Goal: Transaction & Acquisition: Purchase product/service

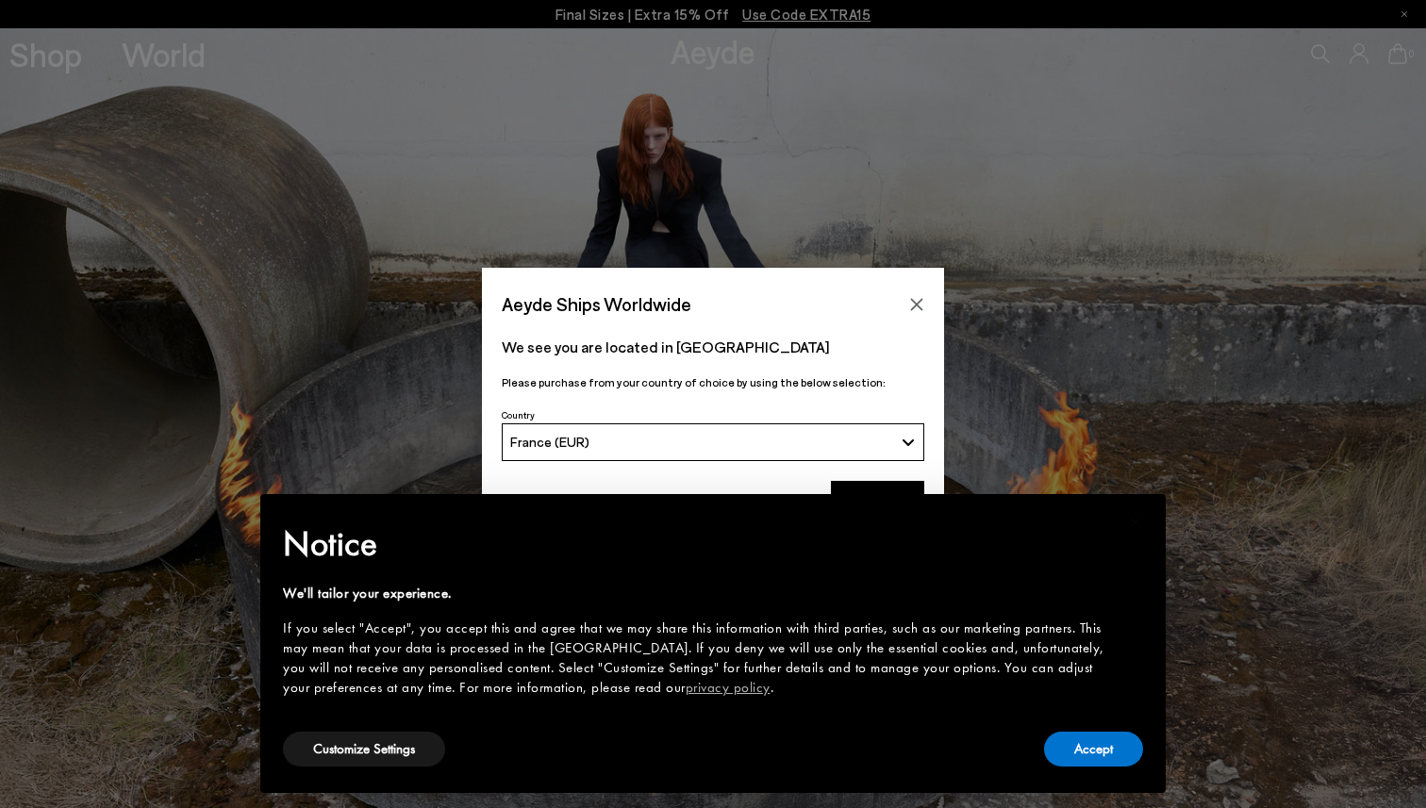
click at [1084, 769] on div "Accept" at bounding box center [1093, 749] width 99 height 42
click at [912, 303] on icon "Close" at bounding box center [916, 304] width 15 height 15
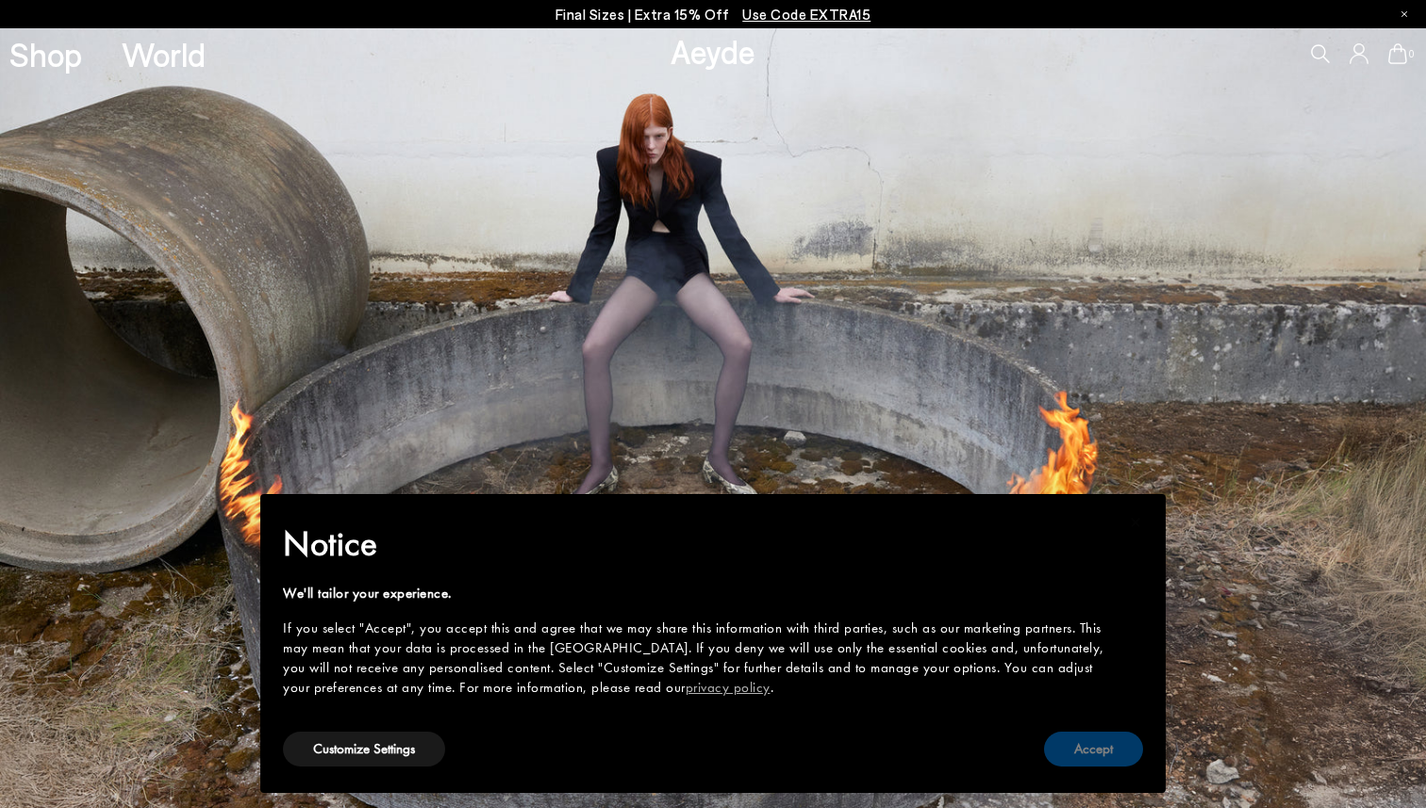
click at [1079, 745] on button "Accept" at bounding box center [1093, 749] width 99 height 35
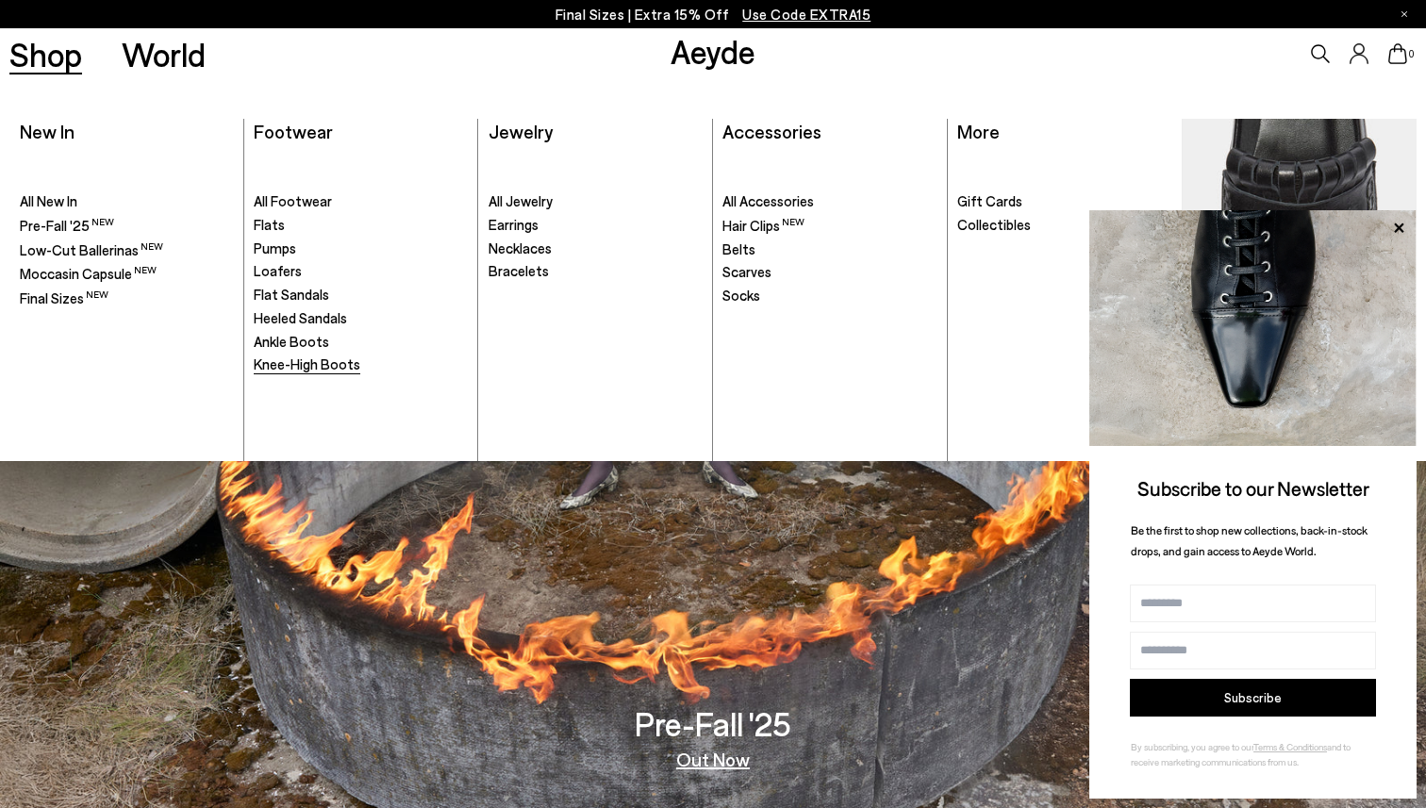
click at [305, 371] on span "Knee-High Boots" at bounding box center [307, 363] width 107 height 17
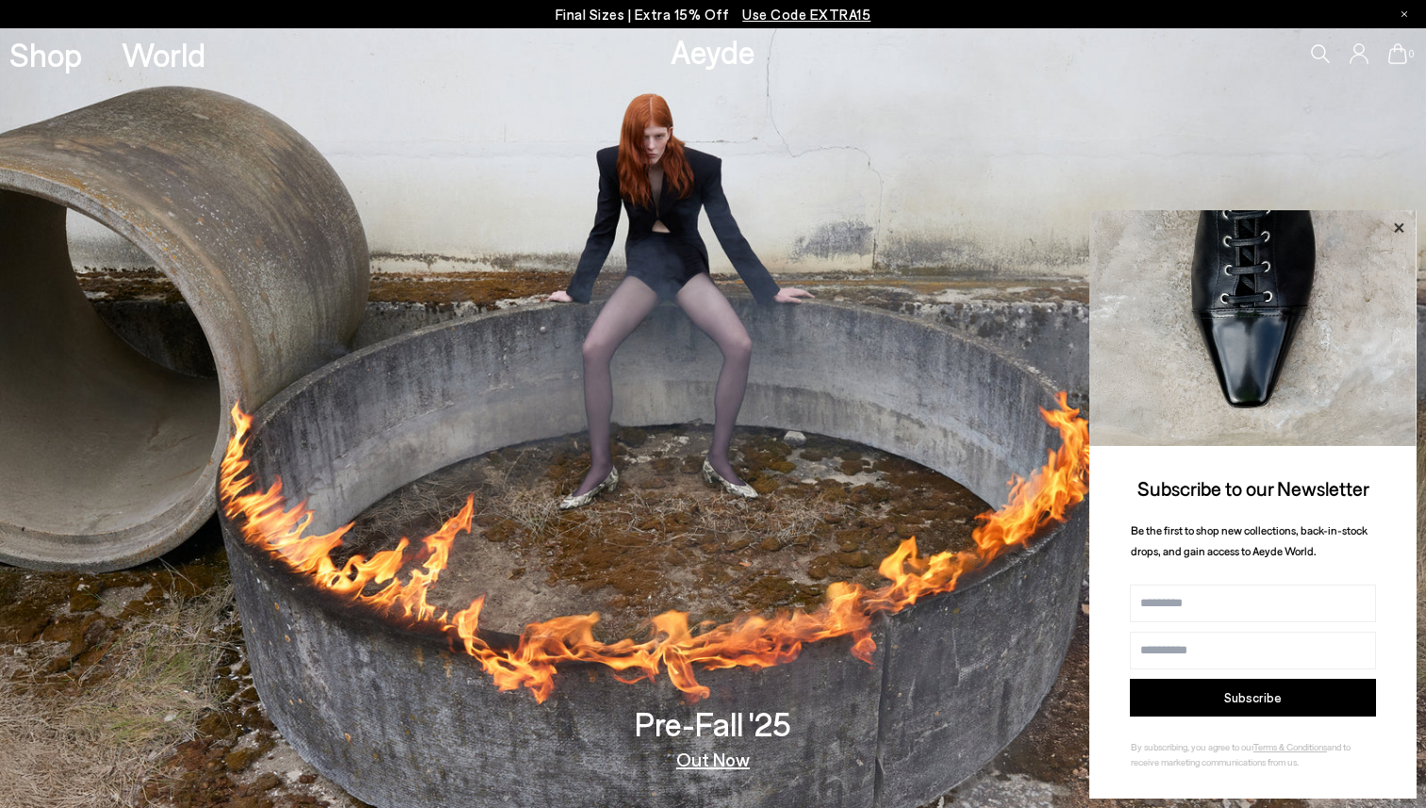
click at [1398, 223] on icon at bounding box center [1398, 228] width 25 height 25
click at [1397, 223] on icon at bounding box center [1398, 228] width 25 height 25
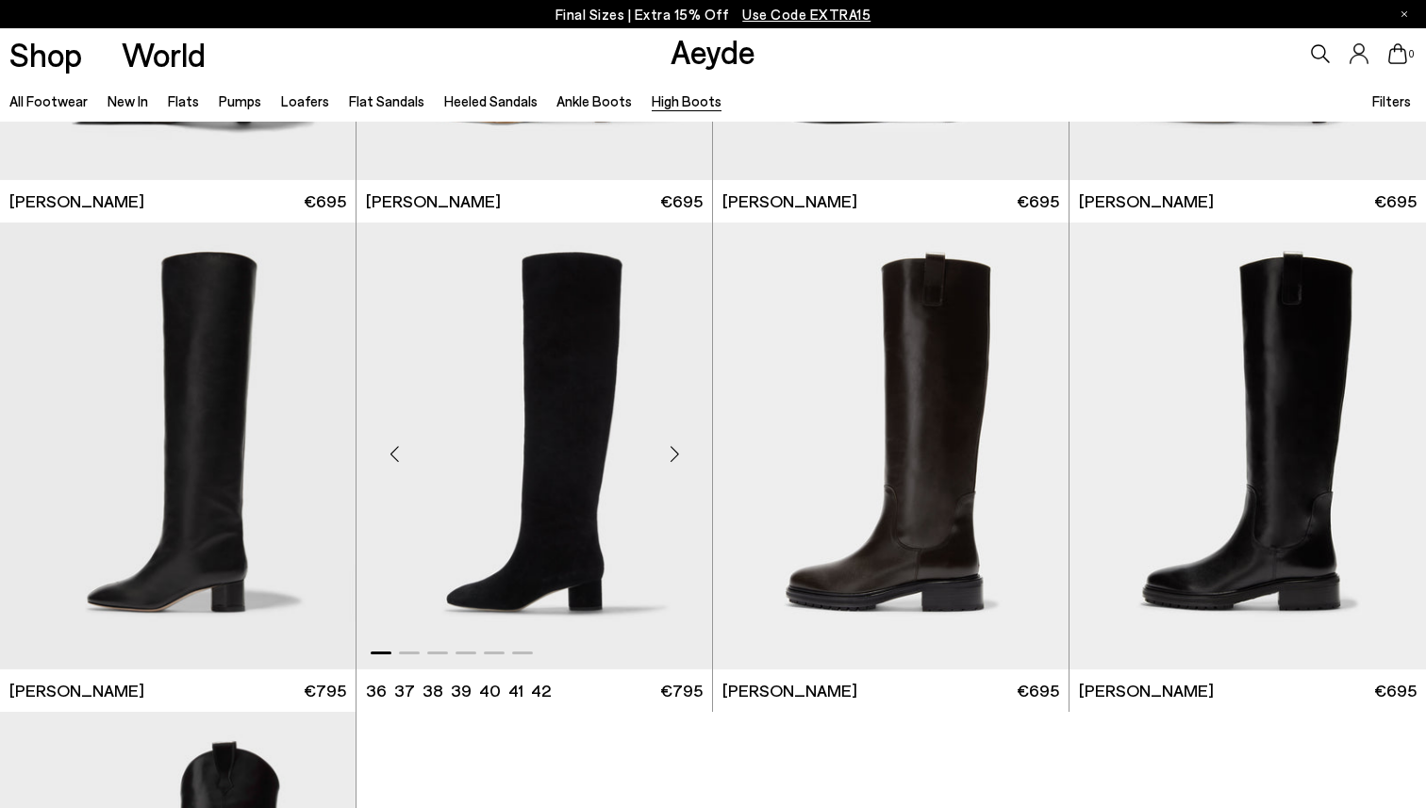
scroll to position [375, 0]
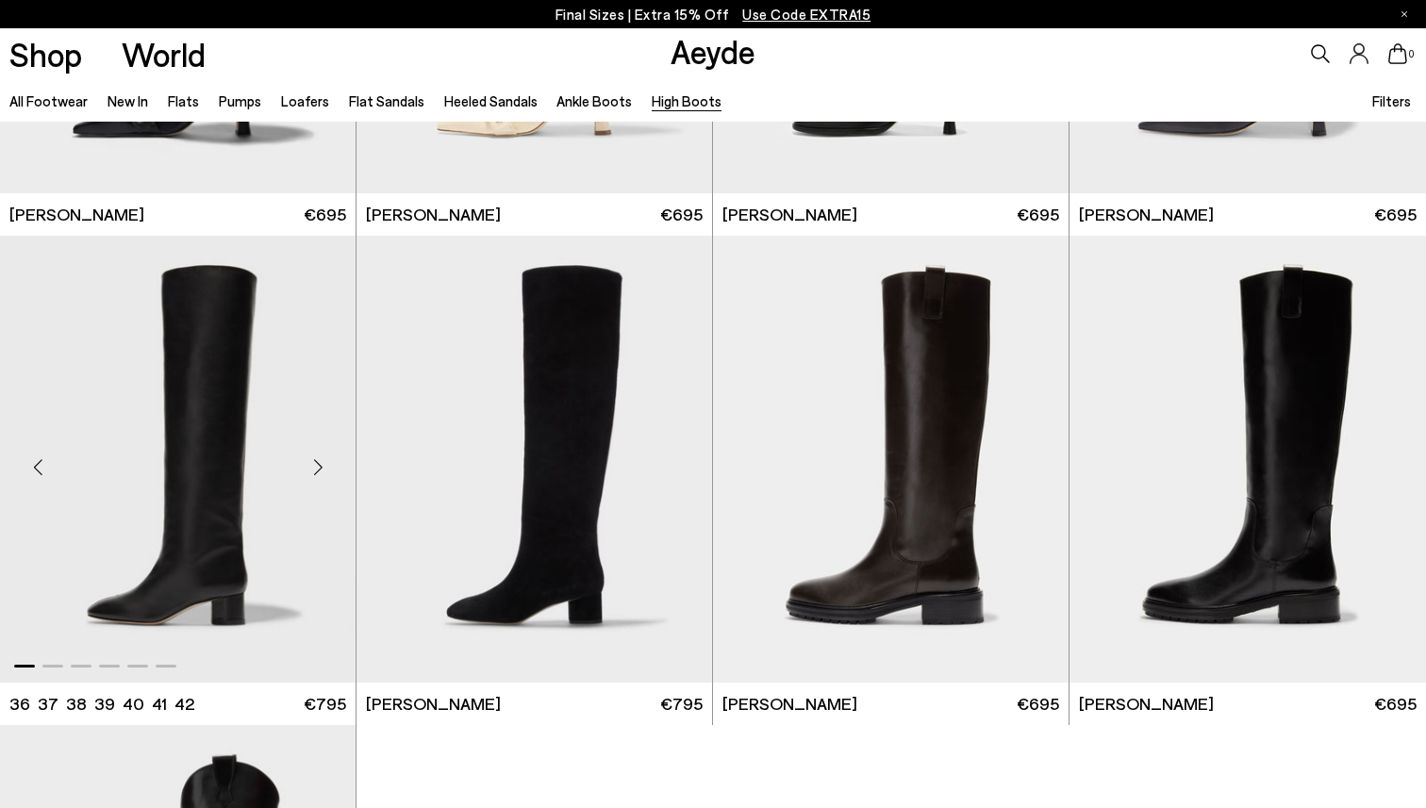
click at [278, 485] on img "1 / 6" at bounding box center [177, 459] width 355 height 447
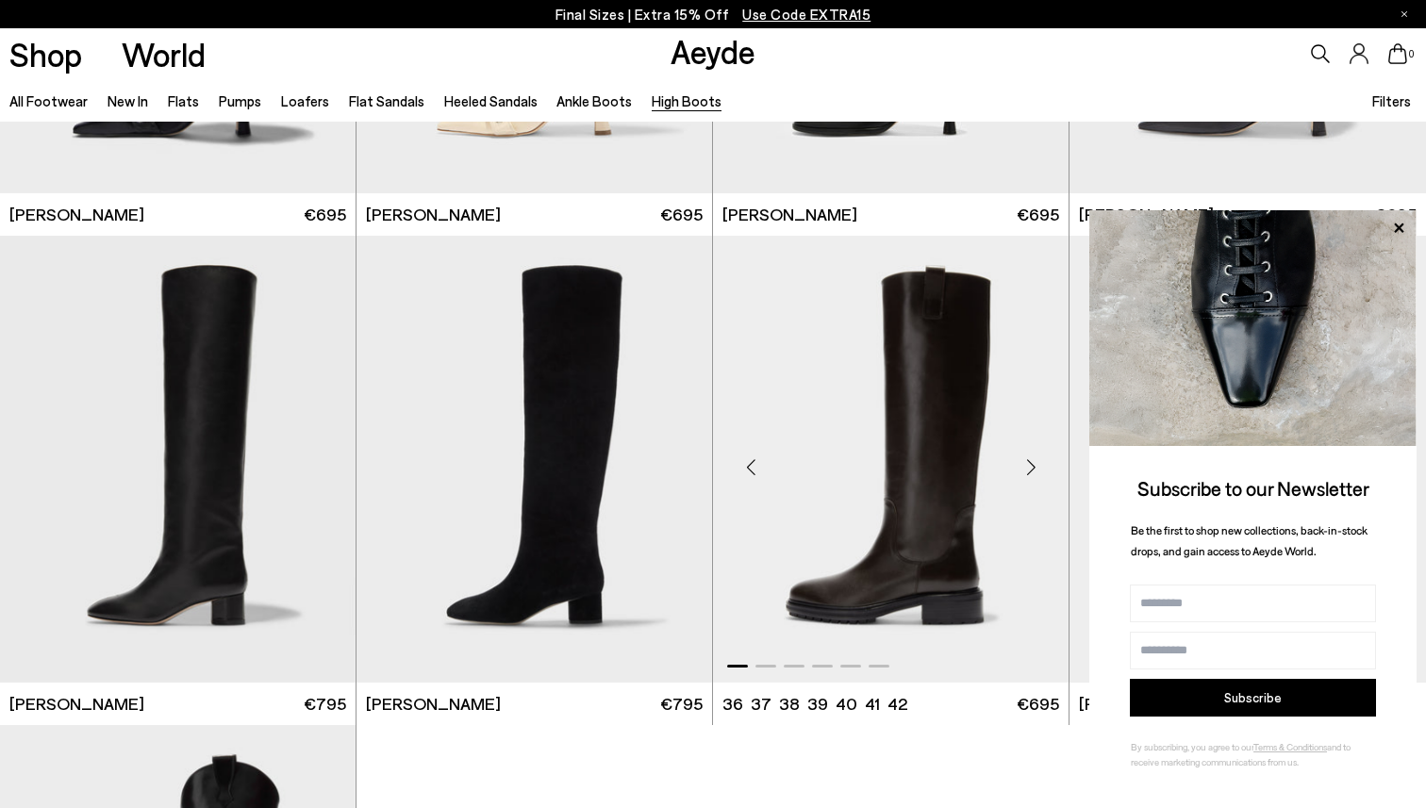
click at [901, 365] on img "1 / 6" at bounding box center [890, 459] width 355 height 447
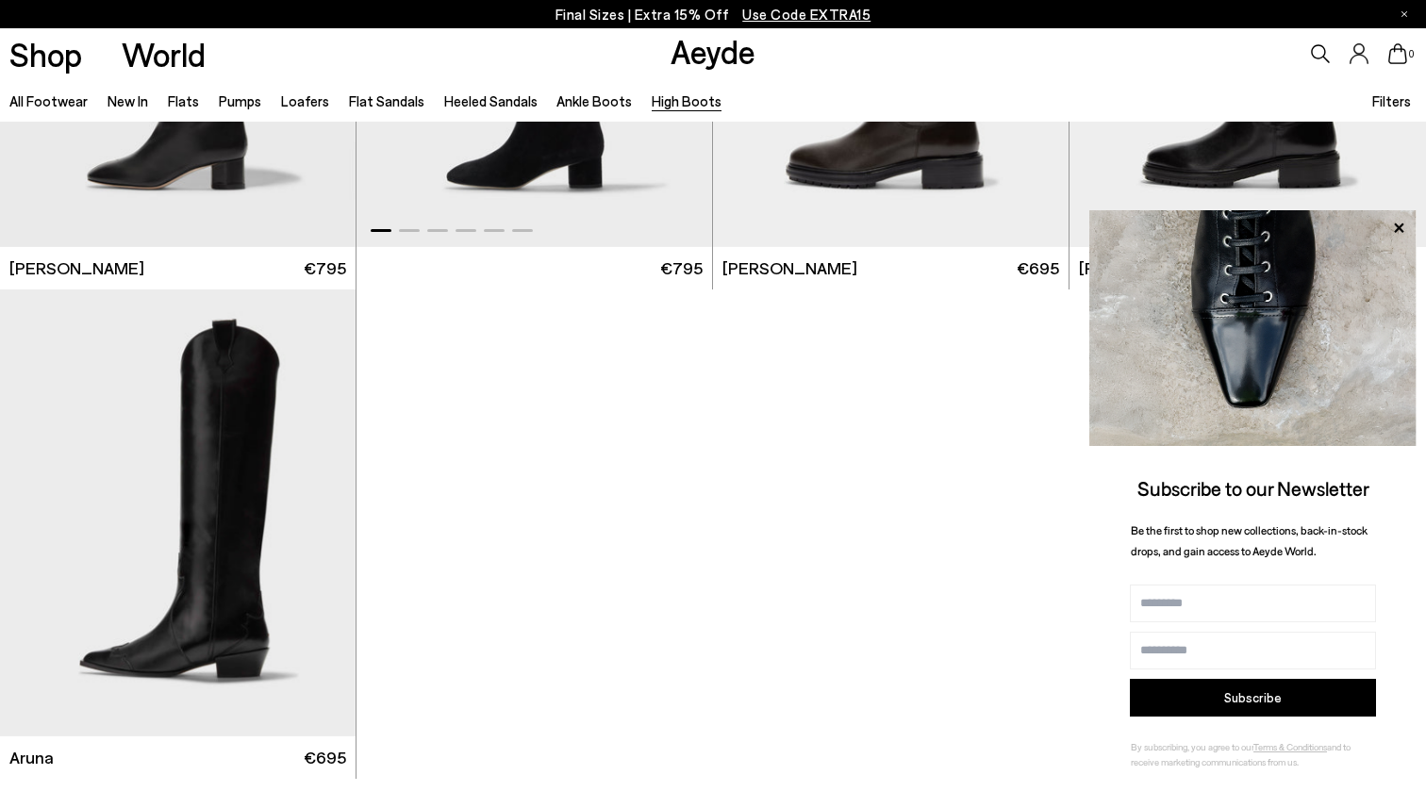
scroll to position [600, 0]
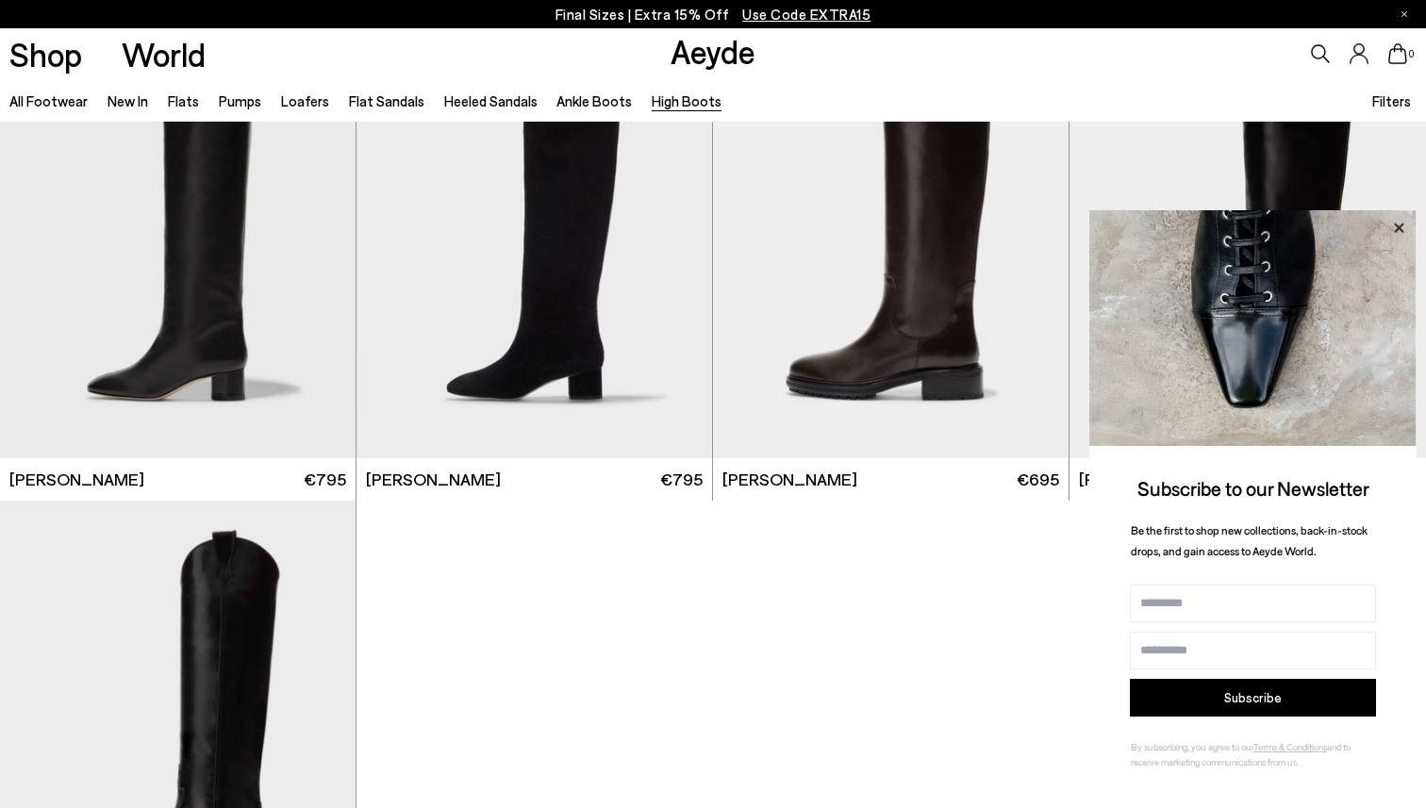
click at [1406, 226] on icon at bounding box center [1398, 228] width 25 height 25
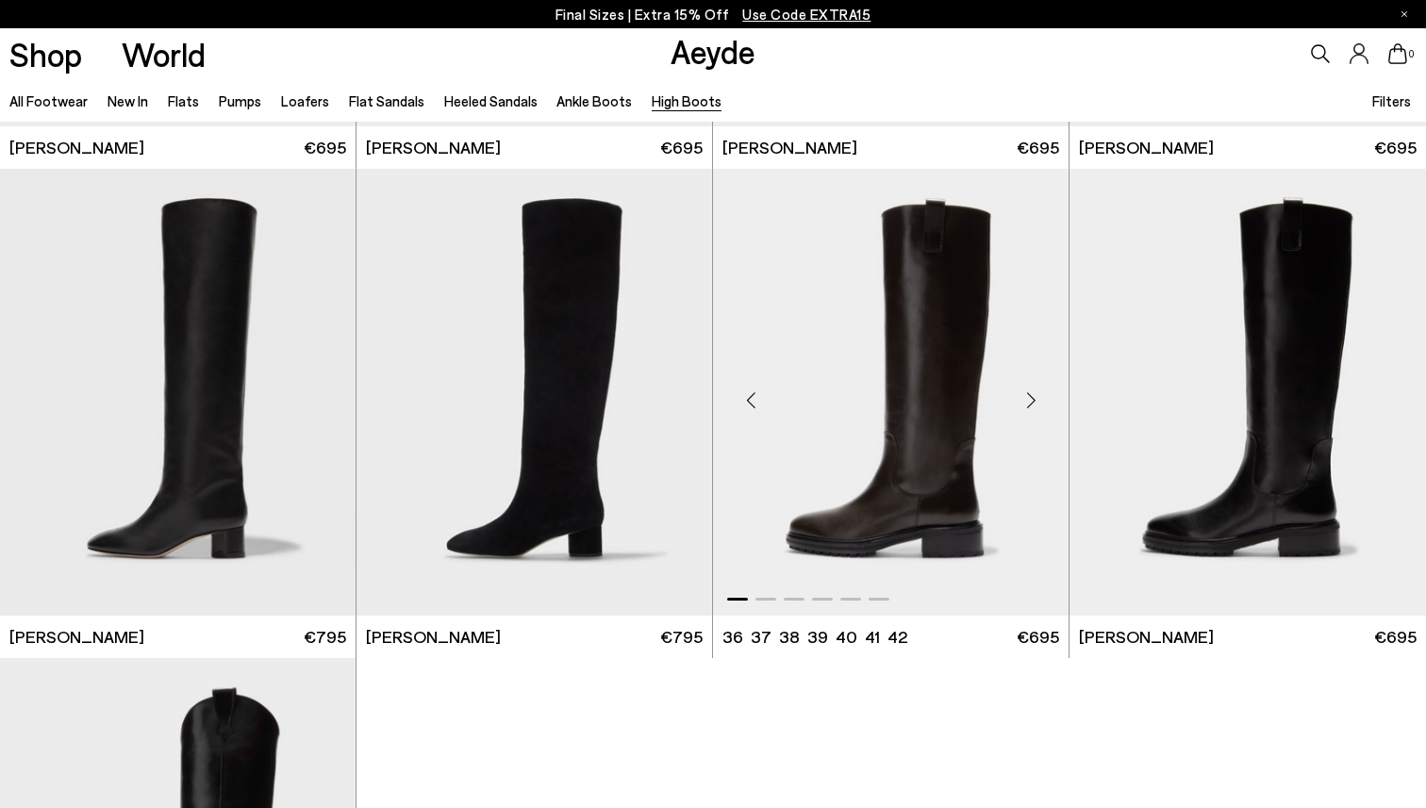
scroll to position [0, 0]
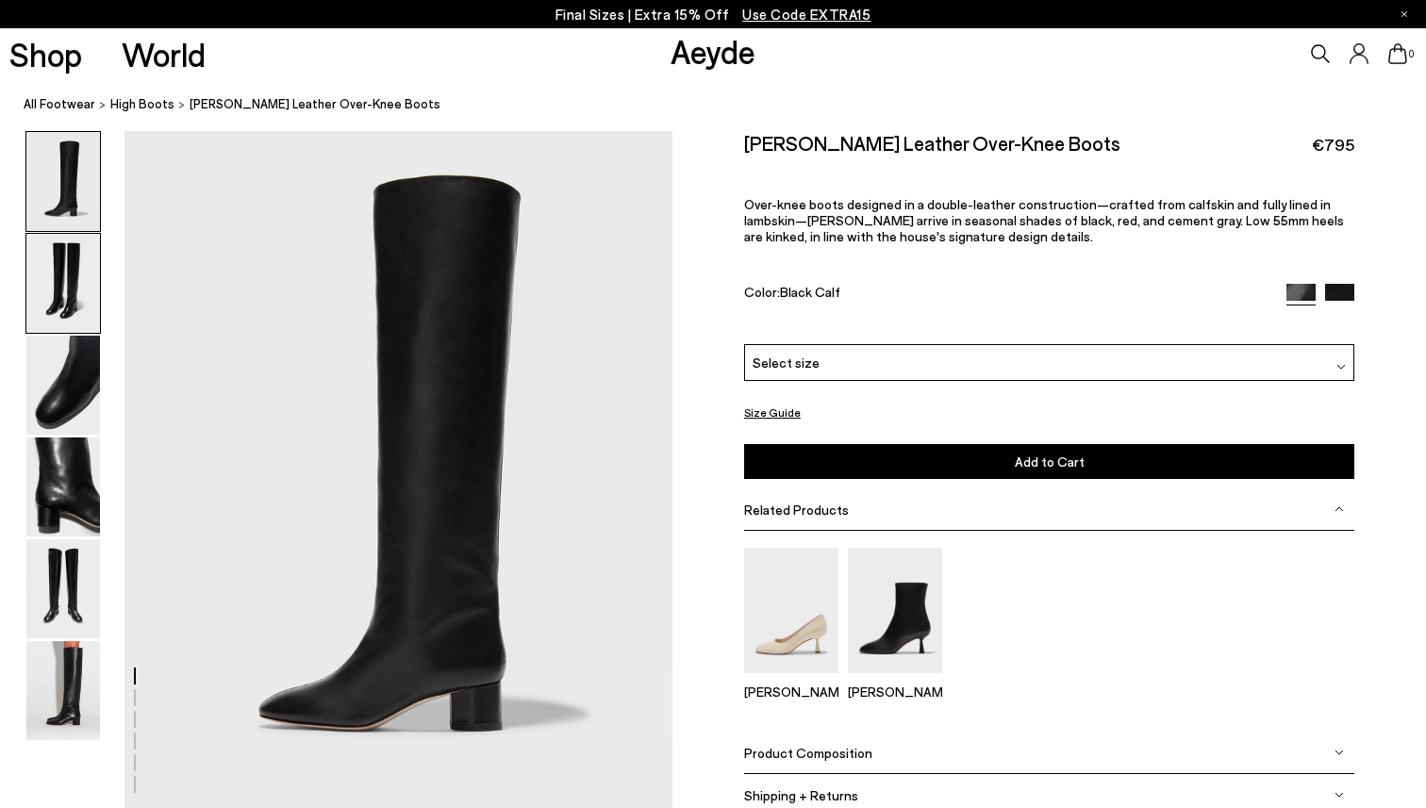
click at [62, 267] on img at bounding box center [63, 283] width 74 height 99
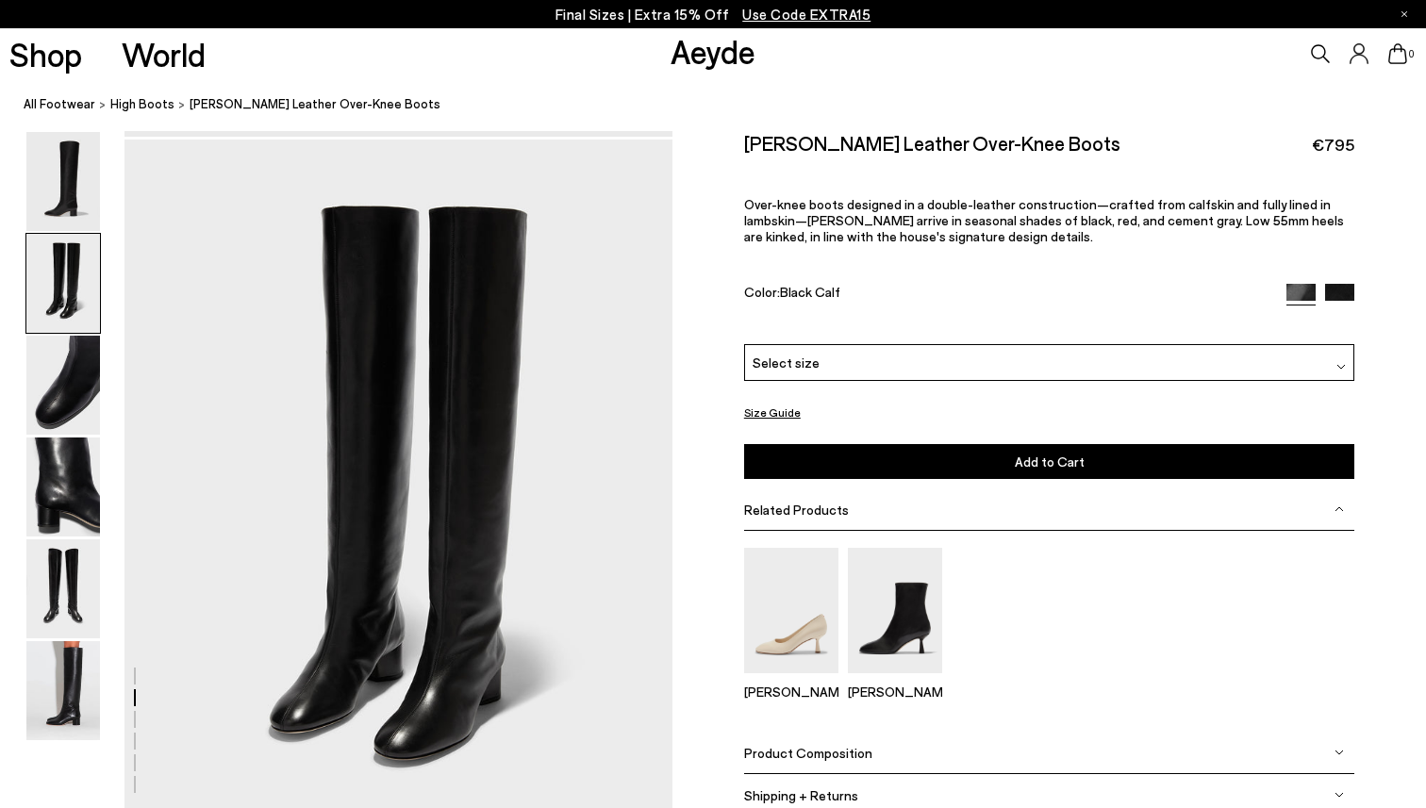
scroll to position [682, 0]
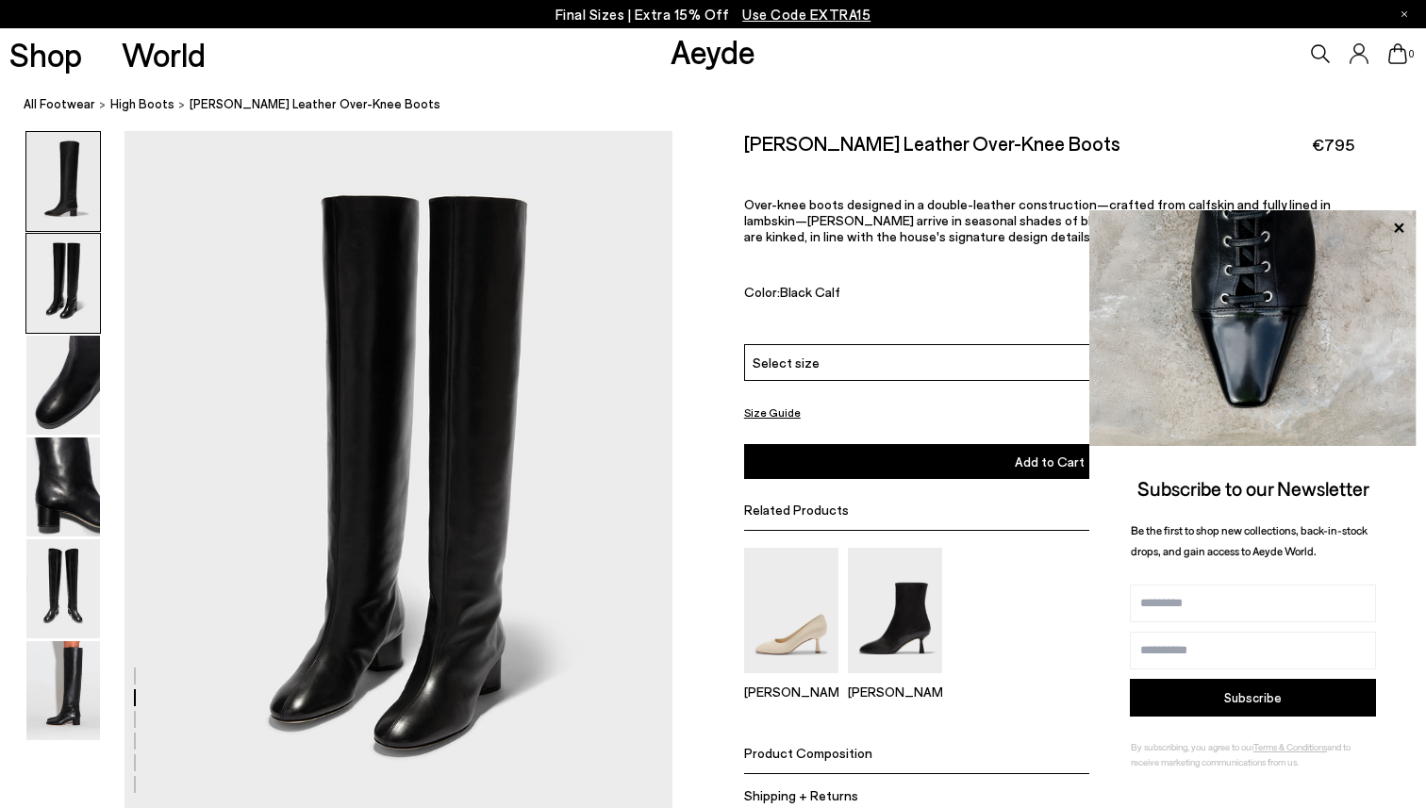
click at [68, 201] on img at bounding box center [63, 181] width 74 height 99
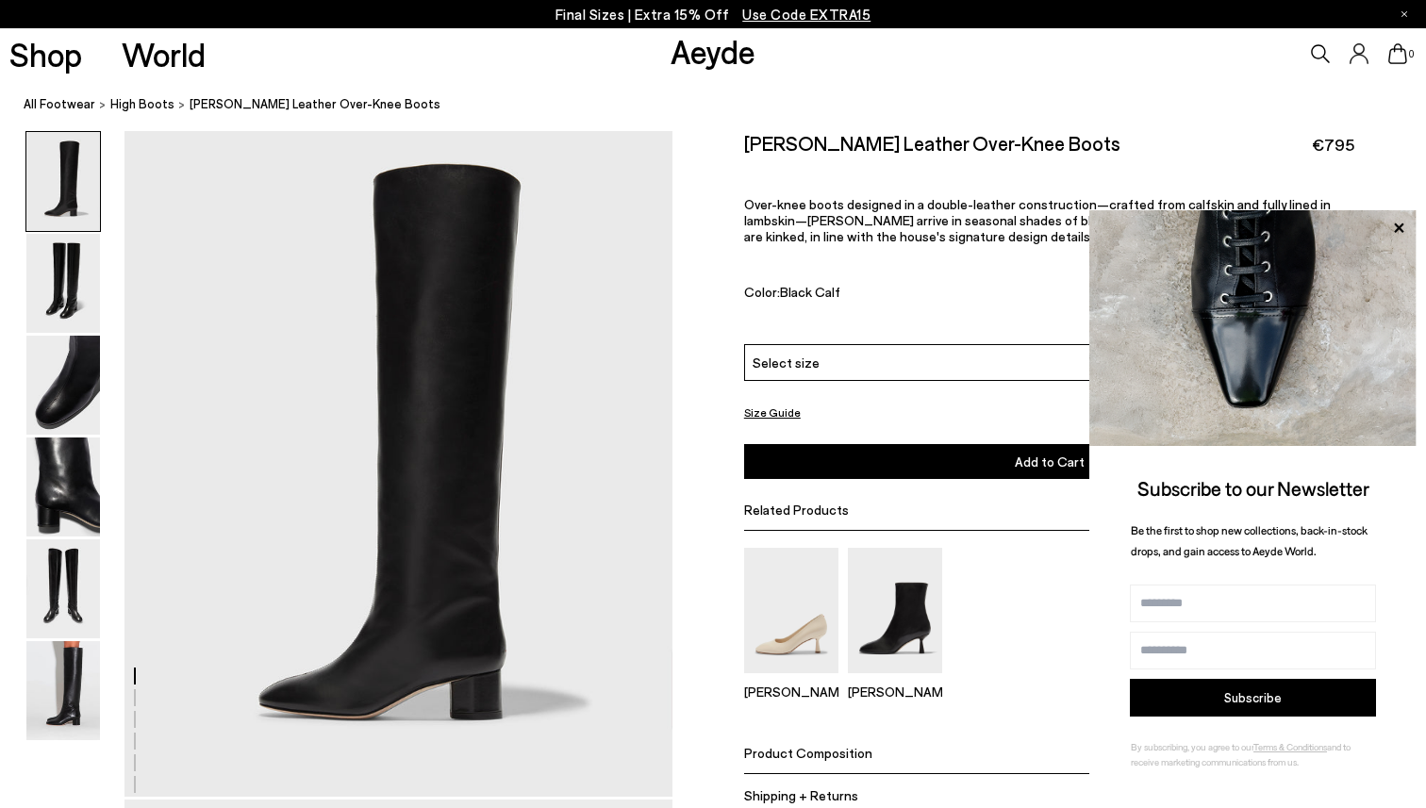
scroll to position [0, 0]
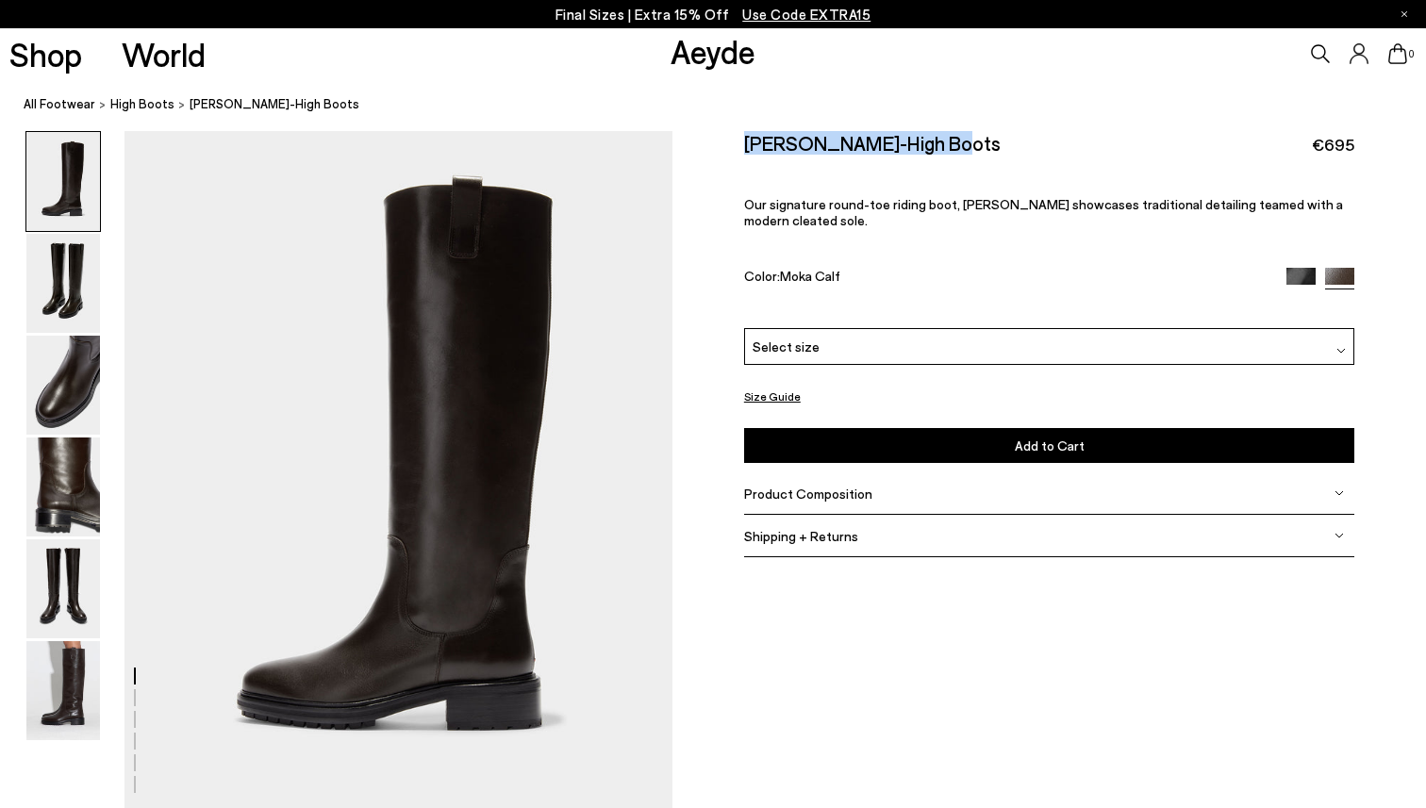
drag, startPoint x: 953, startPoint y: 143, endPoint x: 748, endPoint y: 140, distance: 205.6
click at [748, 140] on div "[PERSON_NAME]-High Boots €695" at bounding box center [1049, 143] width 611 height 25
copy h2 "[PERSON_NAME]-High Boots"
